Goal: Task Accomplishment & Management: Complete application form

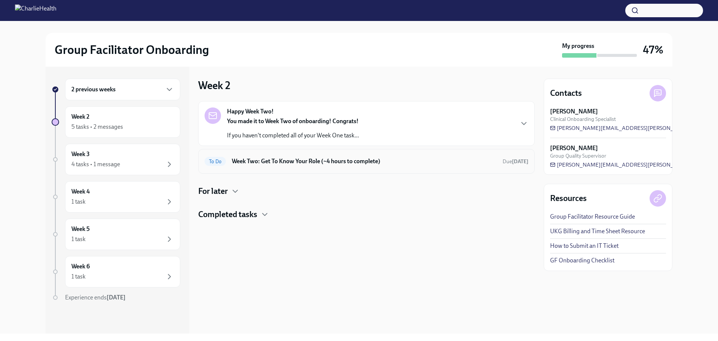
click at [313, 162] on h6 "Week Two: Get To Know Your Role (~4 hours to complete)" at bounding box center [364, 161] width 265 height 8
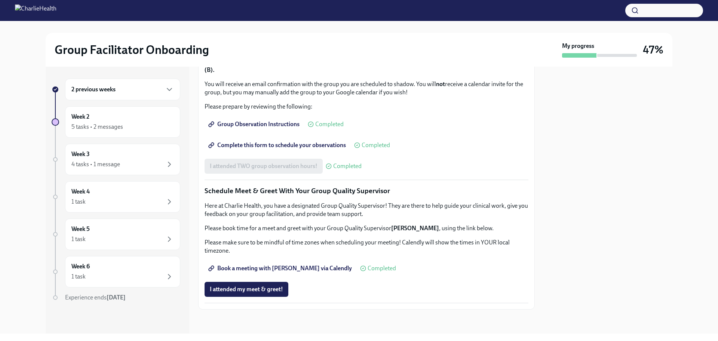
scroll to position [654, 0]
click at [240, 286] on span "I attended my meet & greet!" at bounding box center [246, 288] width 73 height 7
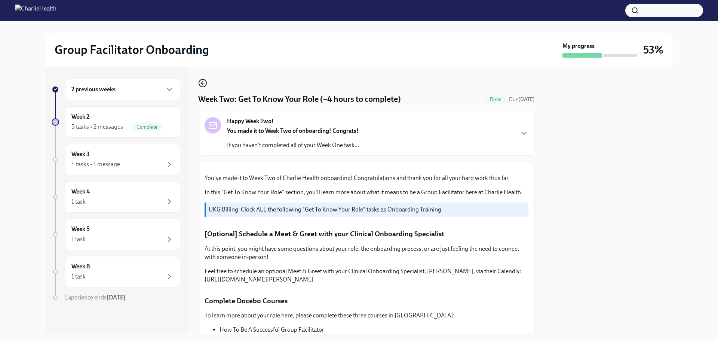
click at [203, 79] on circle "button" at bounding box center [202, 82] width 7 height 7
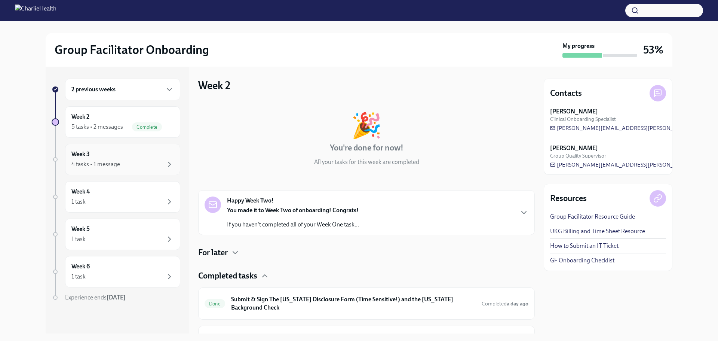
click at [140, 164] on div "4 tasks • 1 message" at bounding box center [122, 164] width 102 height 9
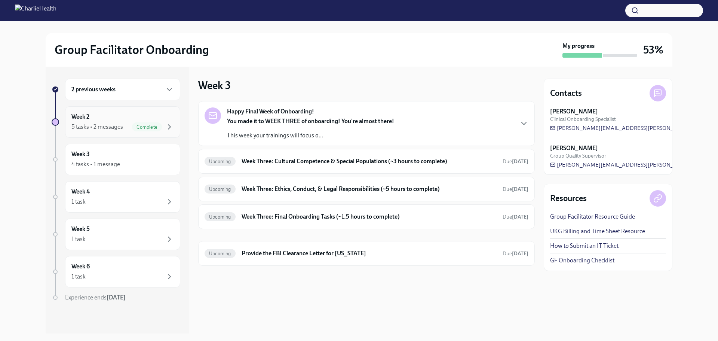
click at [166, 116] on div "Week 2 5 tasks • 2 messages Complete" at bounding box center [122, 122] width 102 height 19
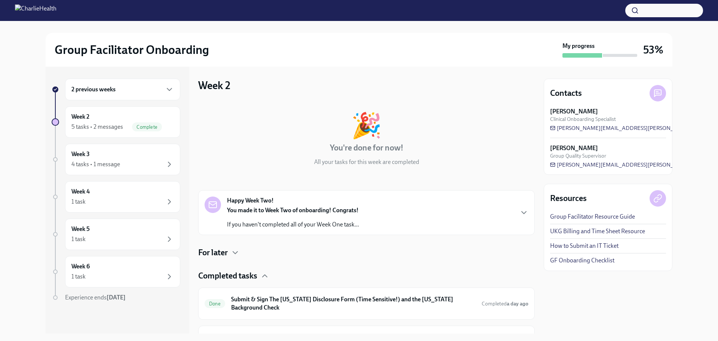
click at [508, 202] on div "Happy Week Two! You made it to Week Two of onboarding! Congrats! If you haven't…" at bounding box center [367, 212] width 324 height 32
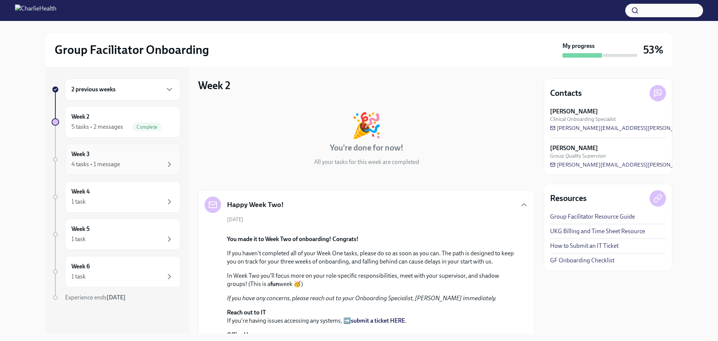
click at [101, 157] on div "Week 3 4 tasks • 1 message" at bounding box center [122, 159] width 102 height 19
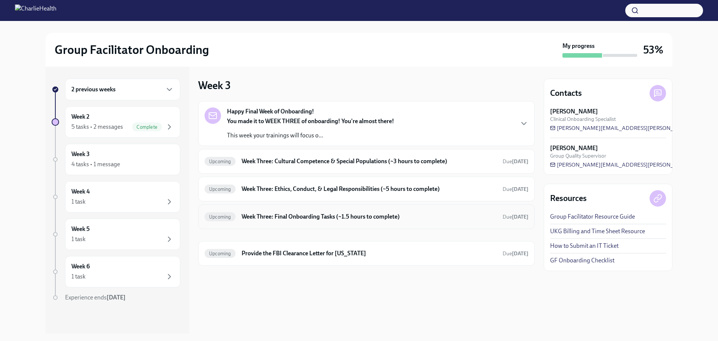
click at [416, 206] on div "Upcoming Week Three: Final Onboarding Tasks (~1.5 hours to complete) Due [DATE]" at bounding box center [366, 216] width 337 height 25
click at [416, 222] on div "Upcoming Week Three: Final Onboarding Tasks (~1.5 hours to complete) Due [DATE]" at bounding box center [367, 217] width 324 height 12
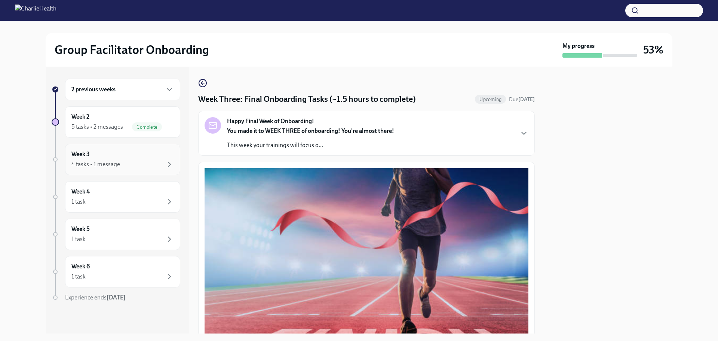
click at [98, 162] on div "4 tasks • 1 message" at bounding box center [95, 164] width 49 height 8
